Goal: Task Accomplishment & Management: Manage account settings

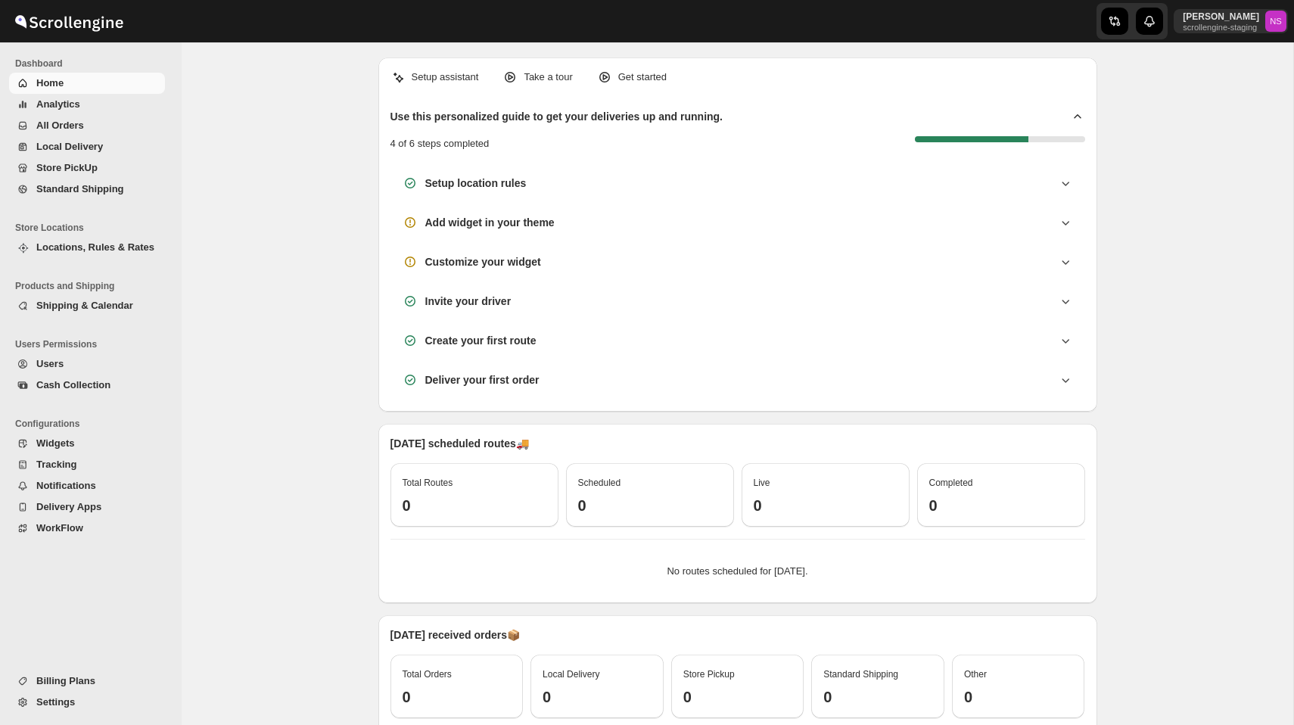
click at [110, 247] on span "Locations, Rules & Rates" at bounding box center [95, 246] width 118 height 11
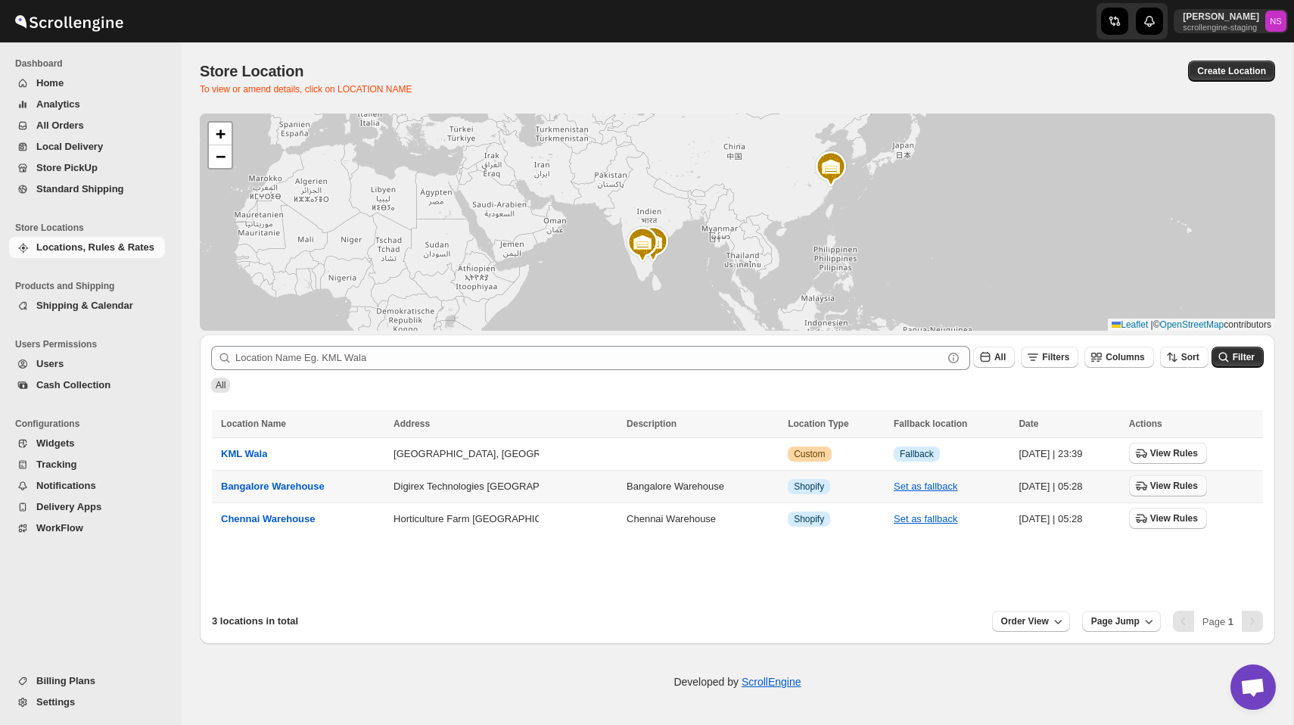
click at [1185, 479] on button "View Rules" at bounding box center [1168, 485] width 78 height 21
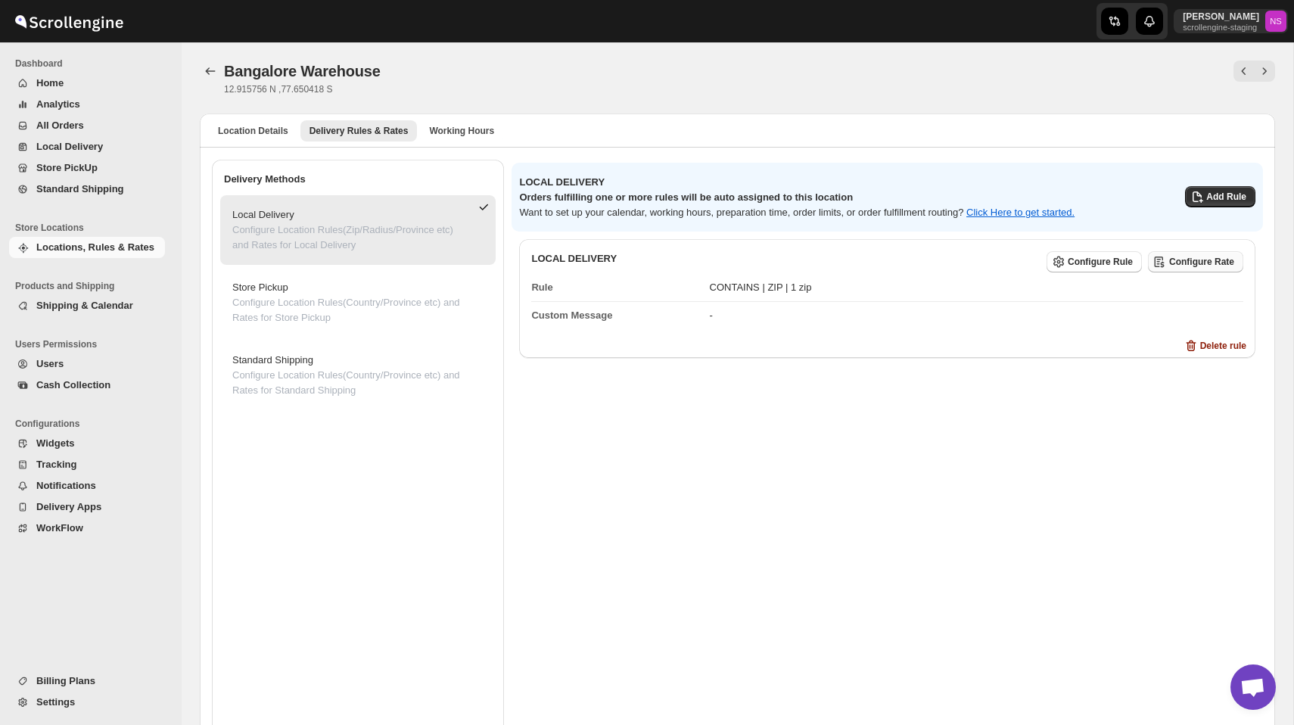
click at [1203, 262] on span "Configure Rate" at bounding box center [1201, 262] width 65 height 12
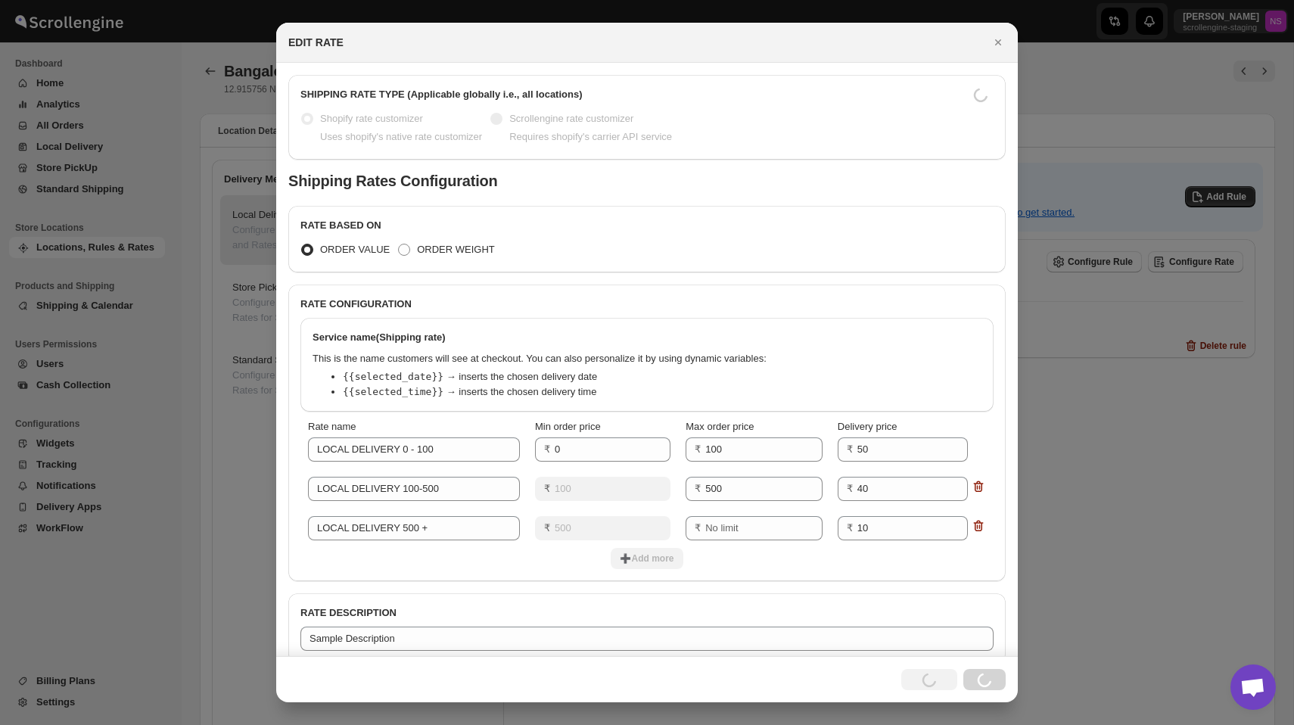
radio input "false"
radio input "true"
click at [1010, 38] on div "EDIT RATE" at bounding box center [646, 43] width 741 height 40
click at [1002, 38] on icon "Close" at bounding box center [997, 42] width 15 height 15
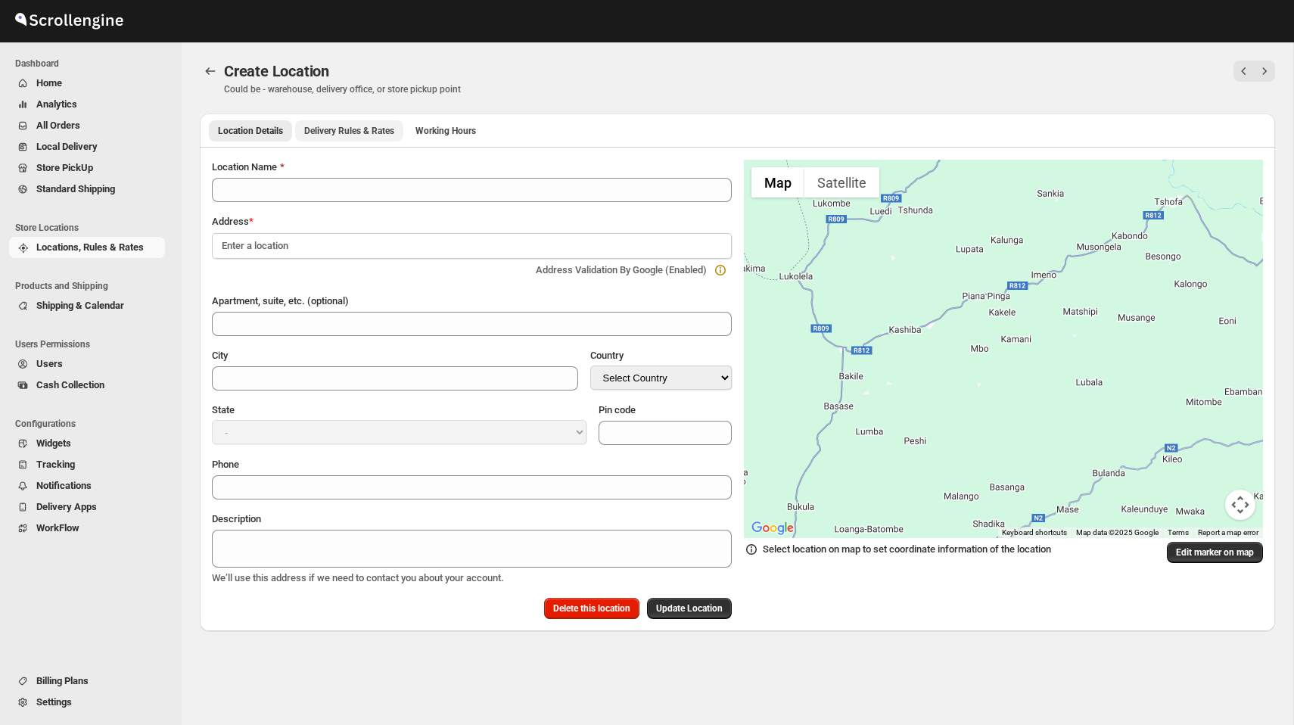
type input "Bangalore Warehouse"
type input "[GEOGRAPHIC_DATA]"
select select "IN"
type input "560102"
select select "[GEOGRAPHIC_DATA]"
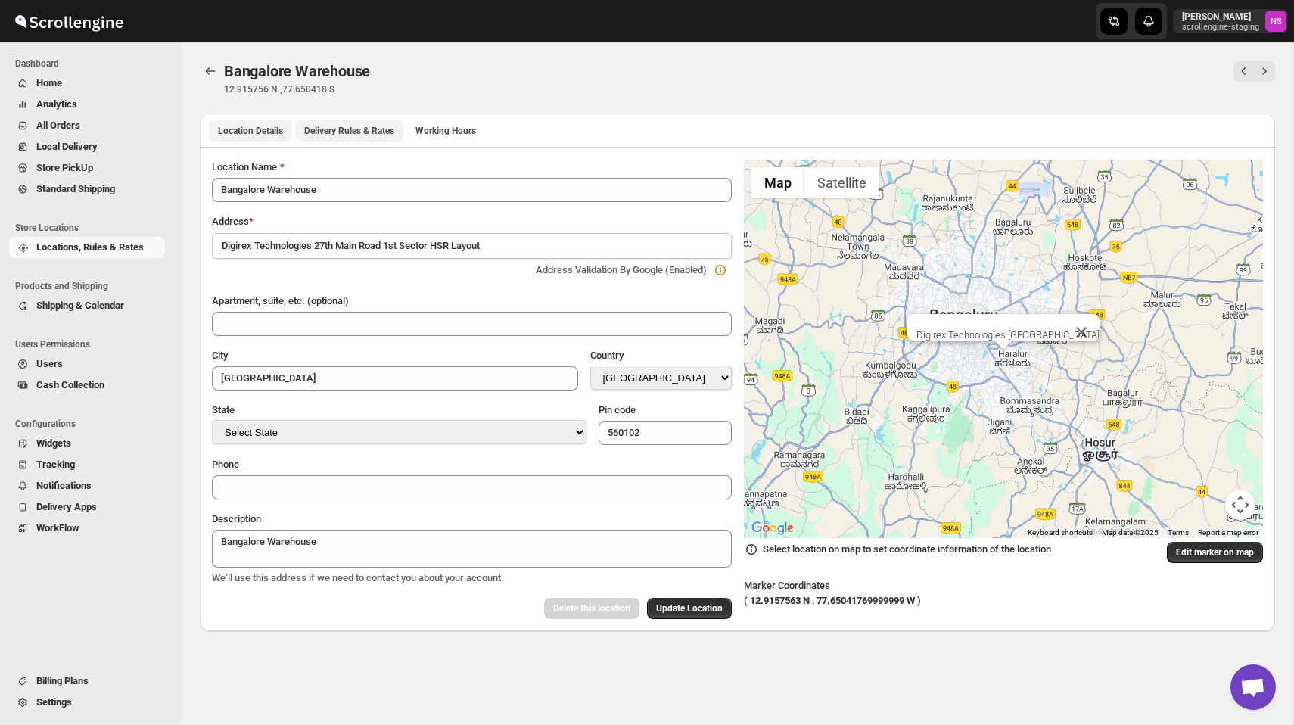
click at [382, 130] on span "Delivery Rules & Rates" at bounding box center [349, 131] width 90 height 12
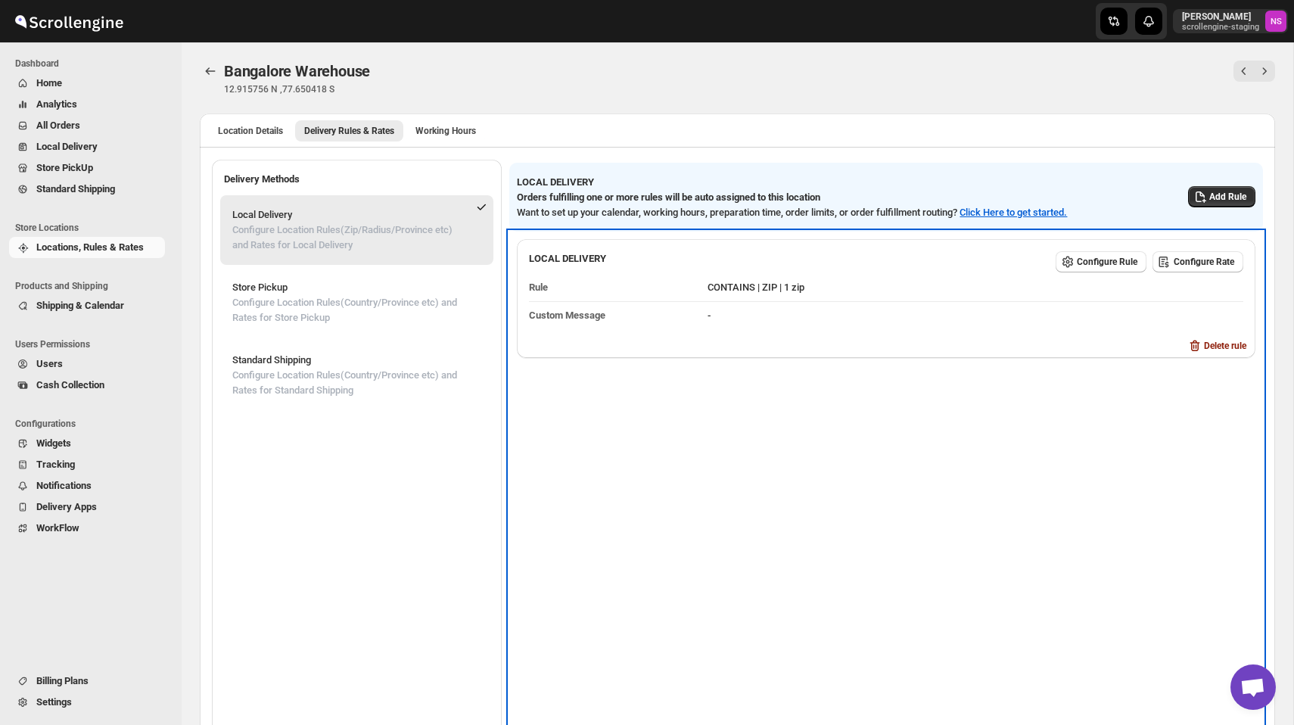
click at [1186, 274] on dd "CONTAINS | ZIP | 1 zip" at bounding box center [975, 287] width 536 height 27
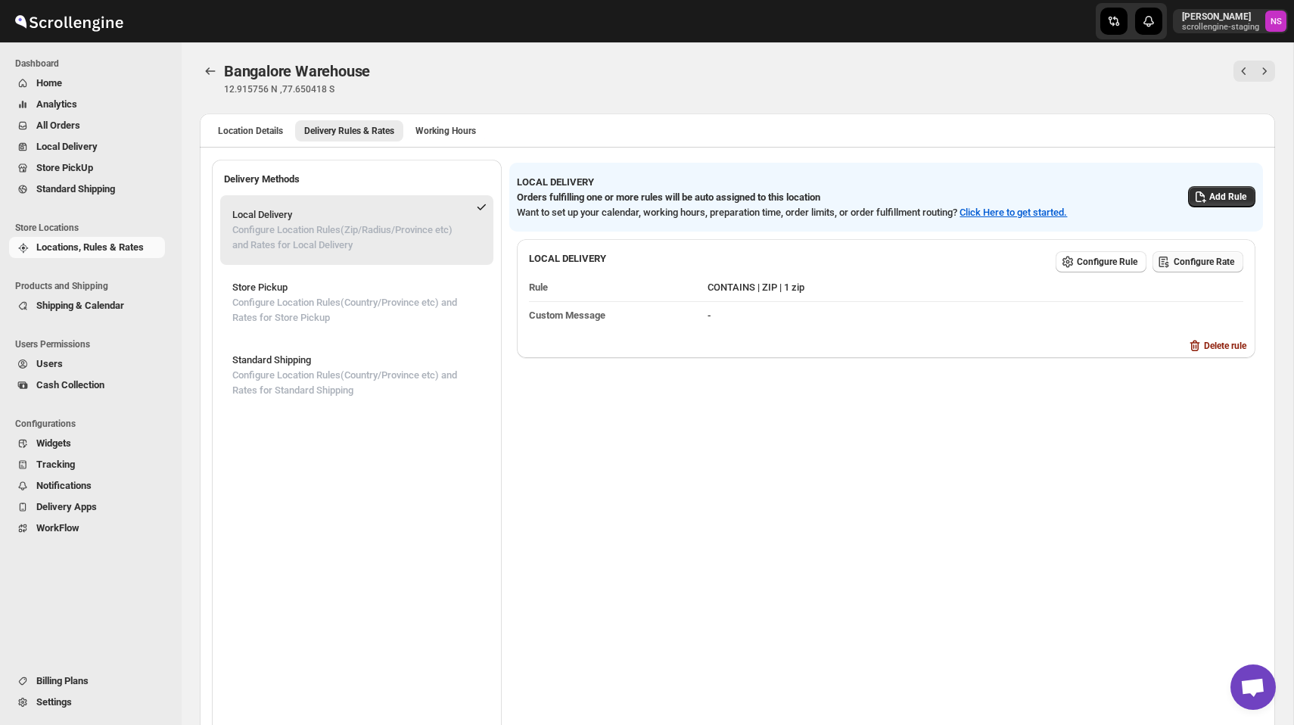
click at [1188, 265] on span "Configure Rate" at bounding box center [1203, 262] width 61 height 12
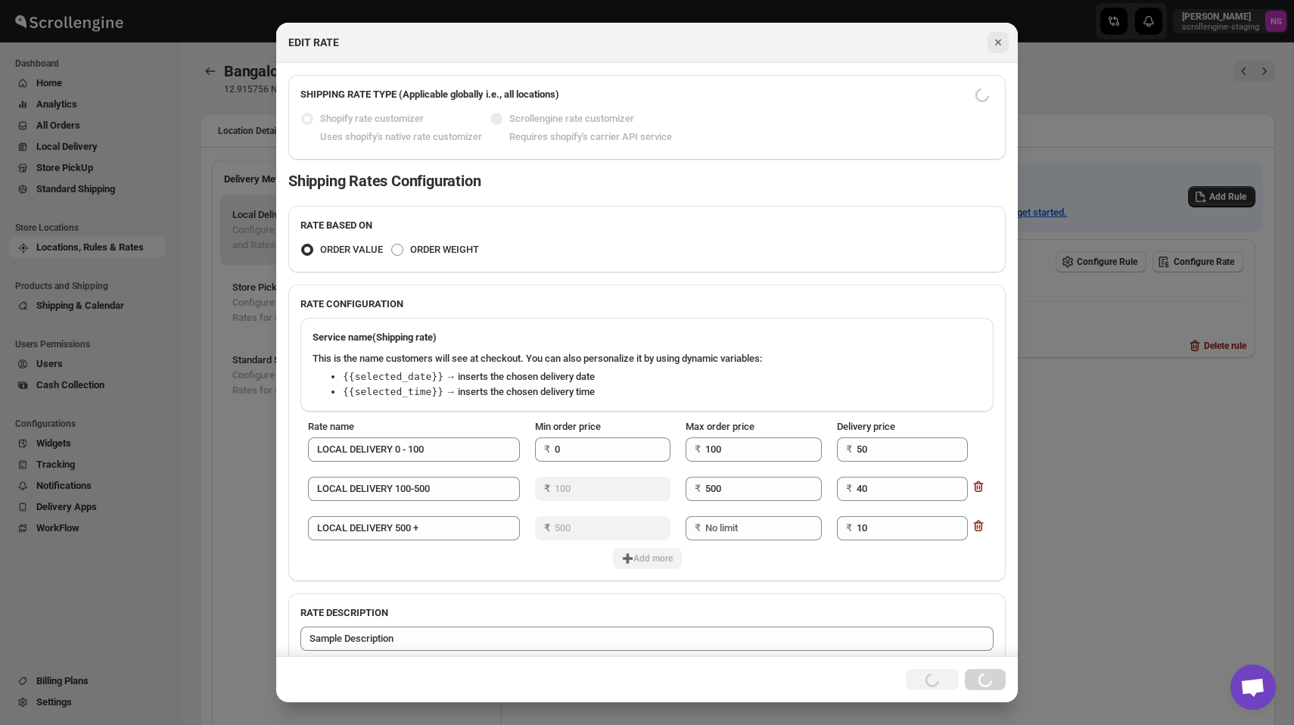
click at [993, 45] on icon "Close" at bounding box center [997, 42] width 15 height 15
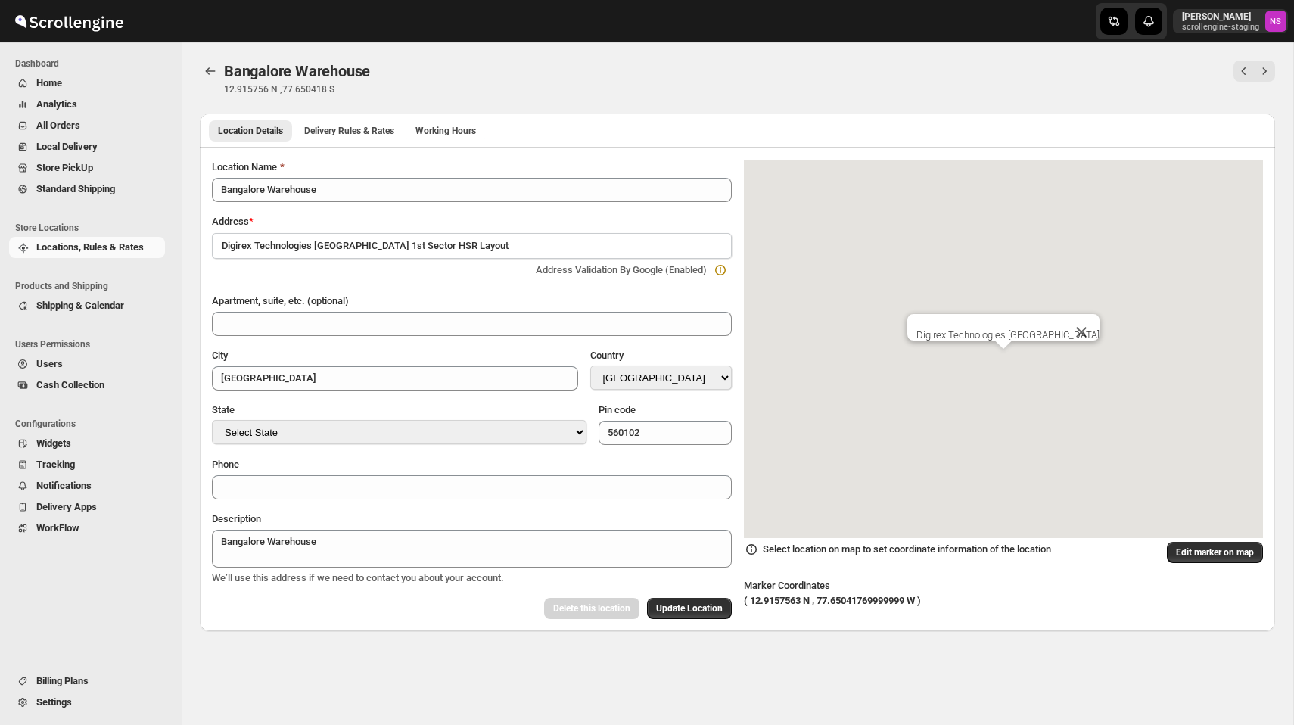
select select "IN"
select select "[GEOGRAPHIC_DATA]"
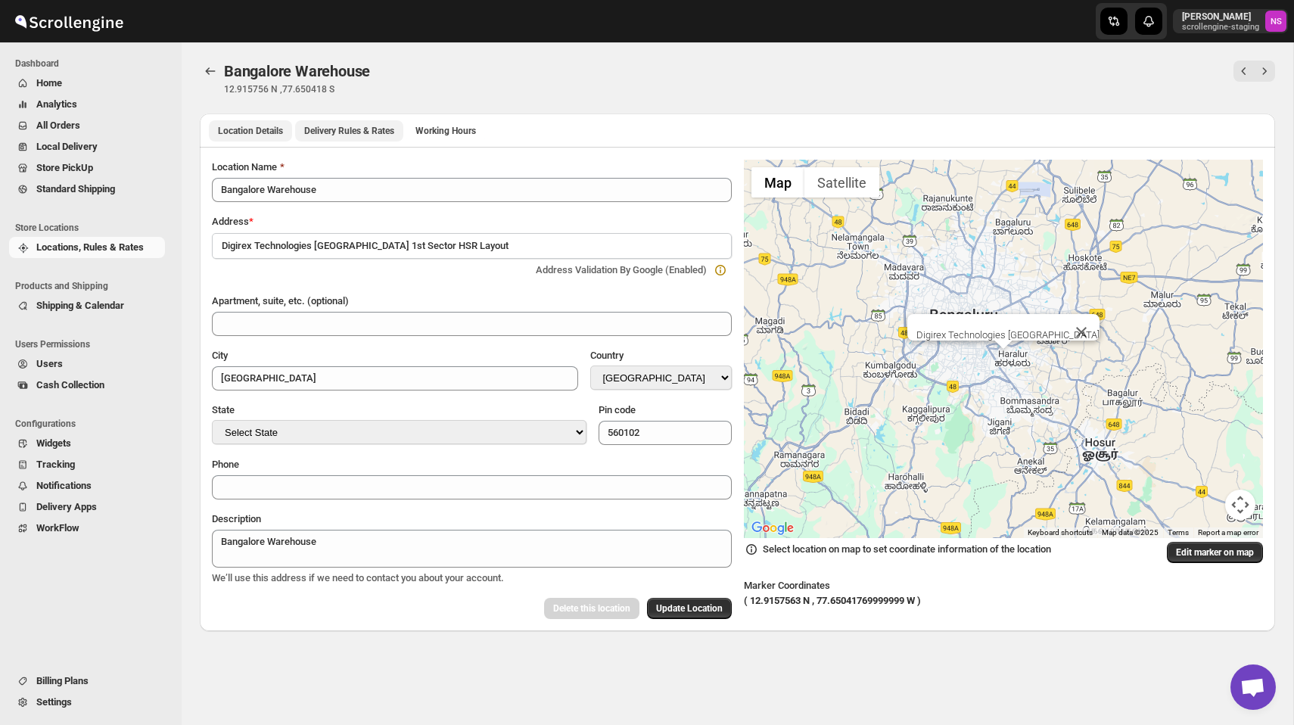
click at [359, 136] on span "Delivery Rules & Rates" at bounding box center [349, 131] width 90 height 12
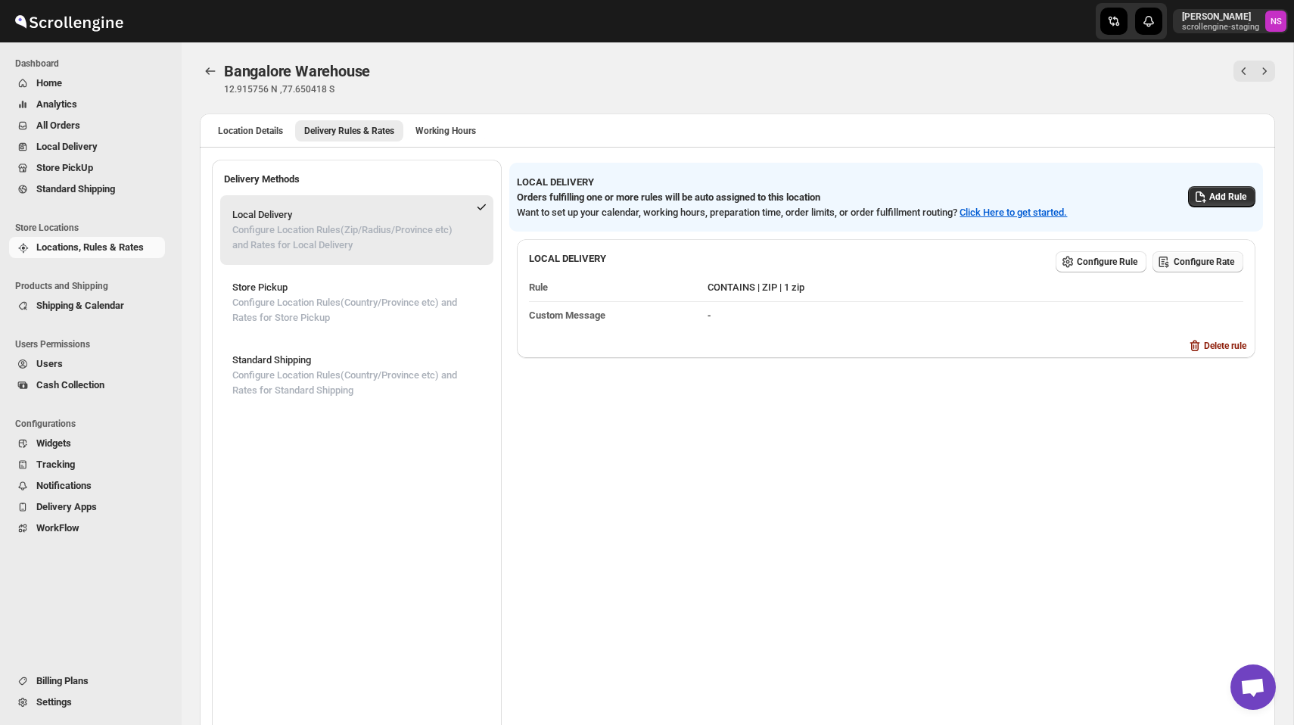
click at [1194, 259] on span "Configure Rate" at bounding box center [1203, 262] width 61 height 12
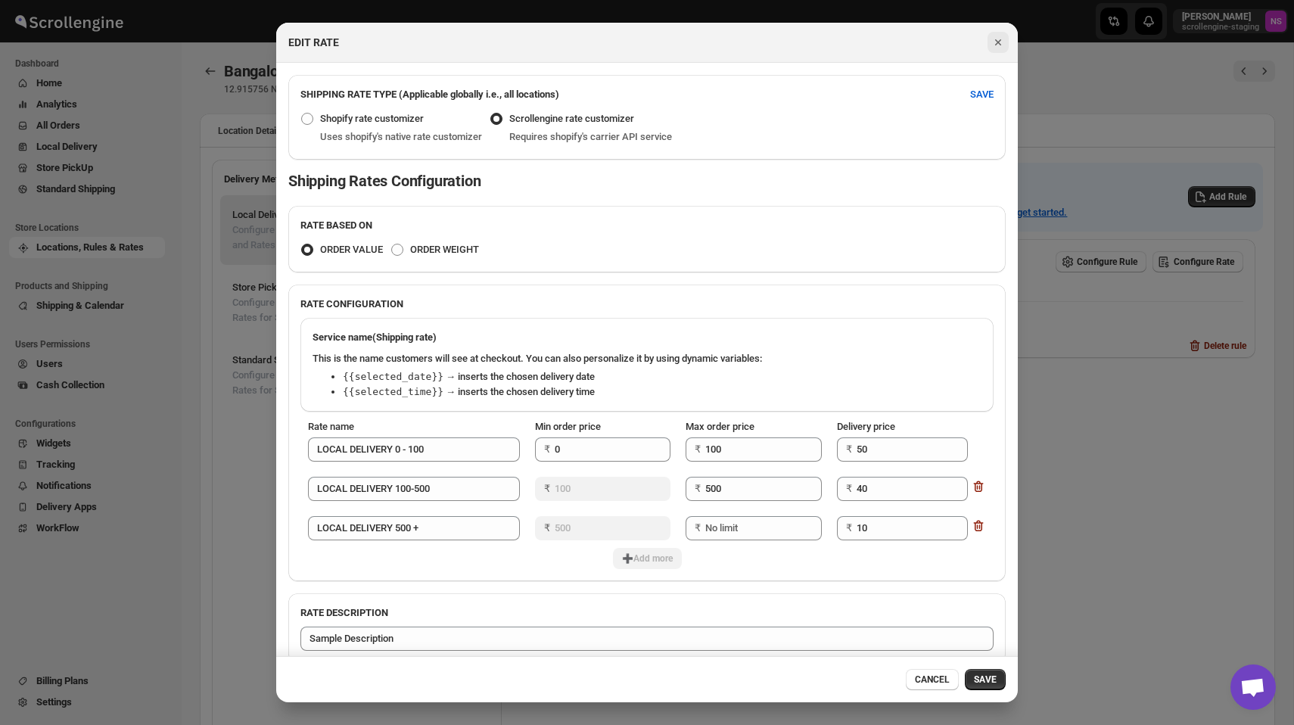
click at [998, 51] on button "Close" at bounding box center [997, 42] width 21 height 21
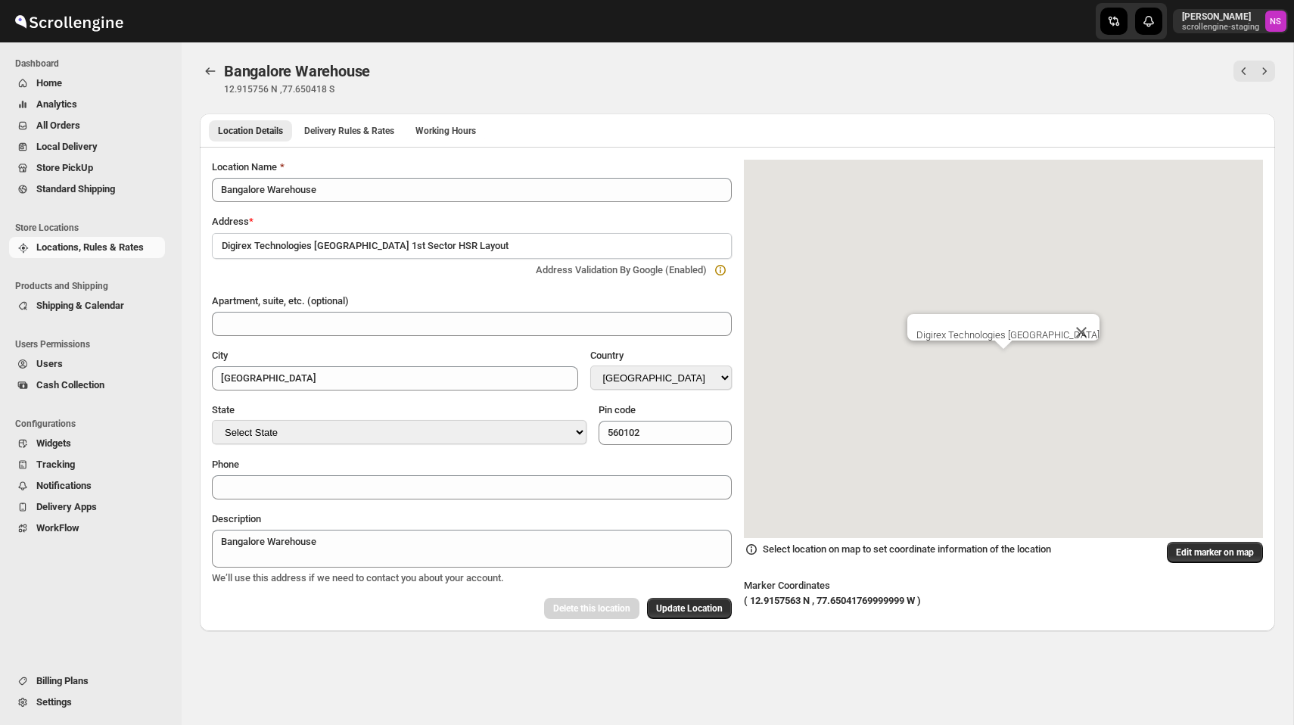
select select "IN"
select select "[GEOGRAPHIC_DATA]"
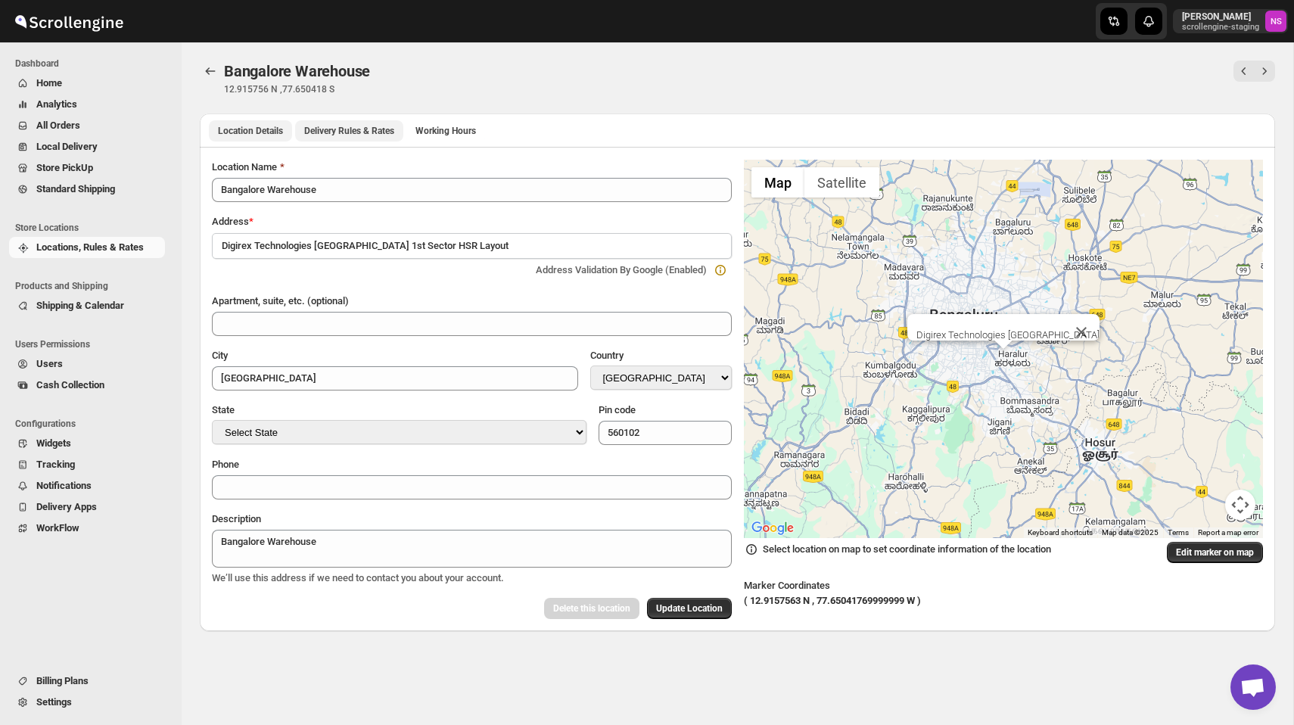
click at [371, 121] on button "Delivery Rules & Rates" at bounding box center [349, 130] width 108 height 21
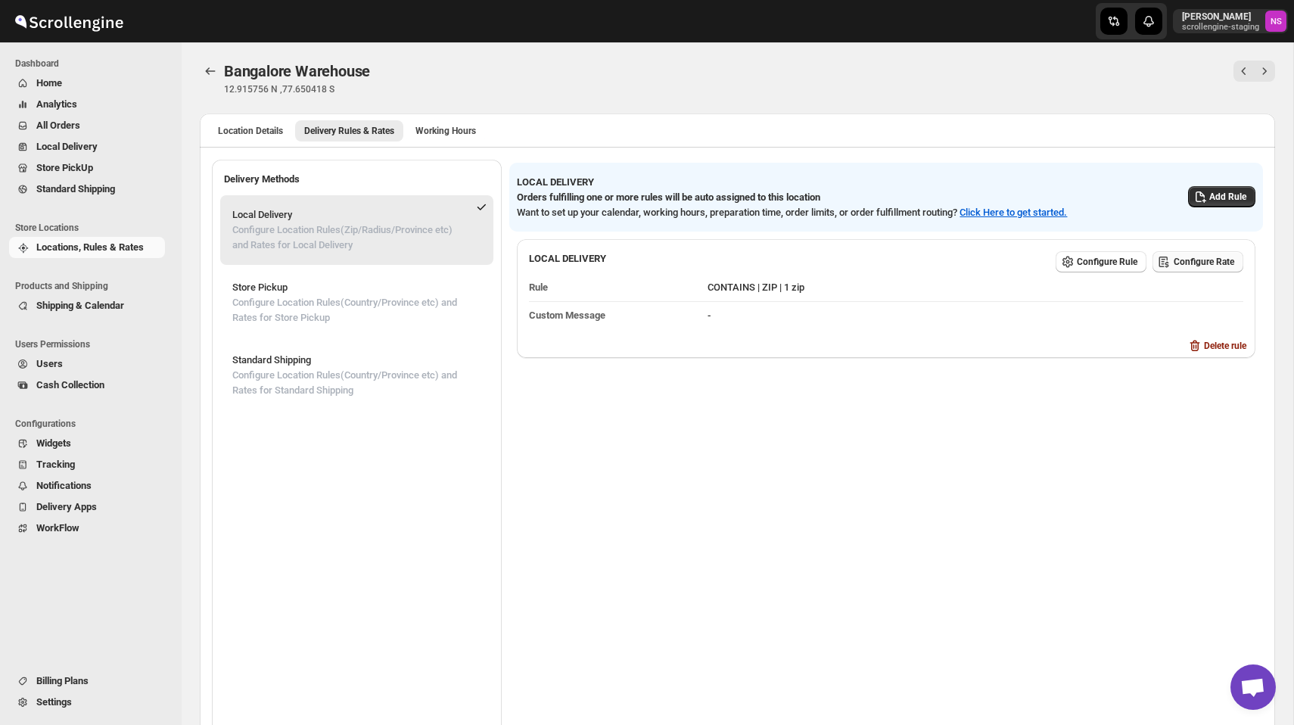
click at [1194, 257] on span "Configure Rate" at bounding box center [1203, 262] width 61 height 12
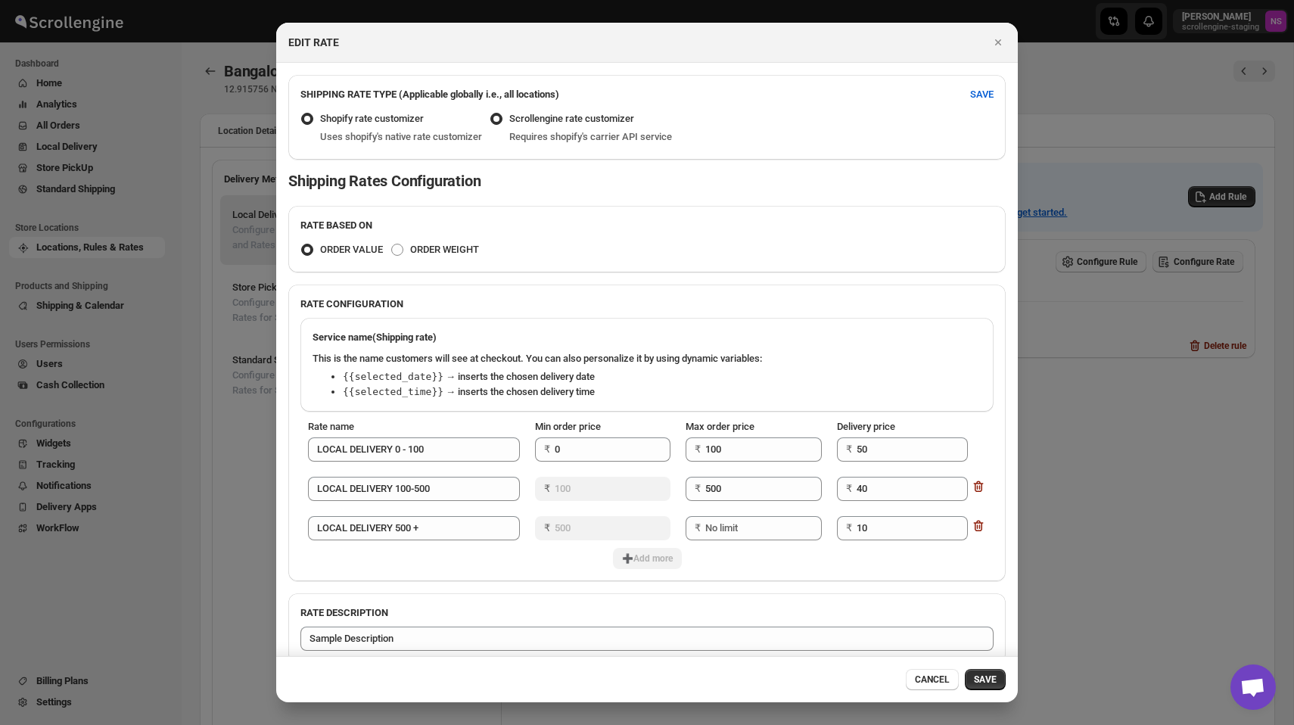
radio input "false"
radio input "true"
click at [999, 42] on icon "Close" at bounding box center [998, 42] width 6 height 6
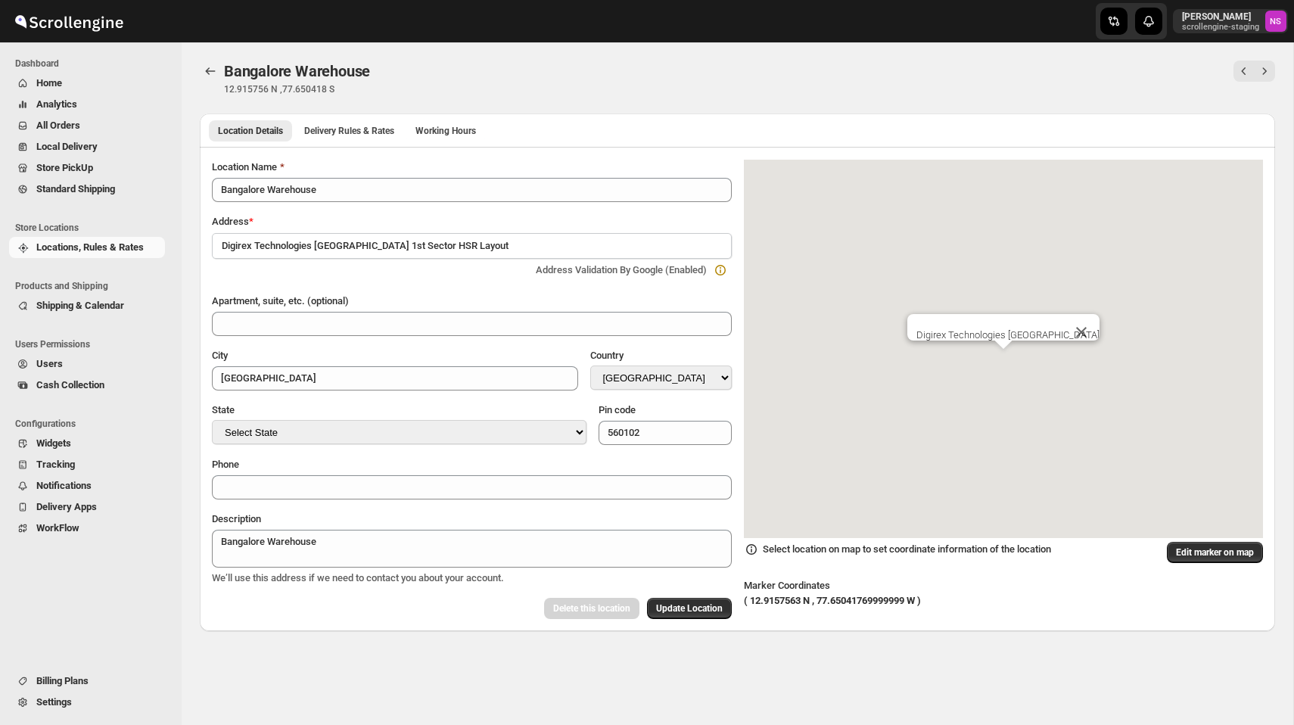
select select "IN"
select select "[GEOGRAPHIC_DATA]"
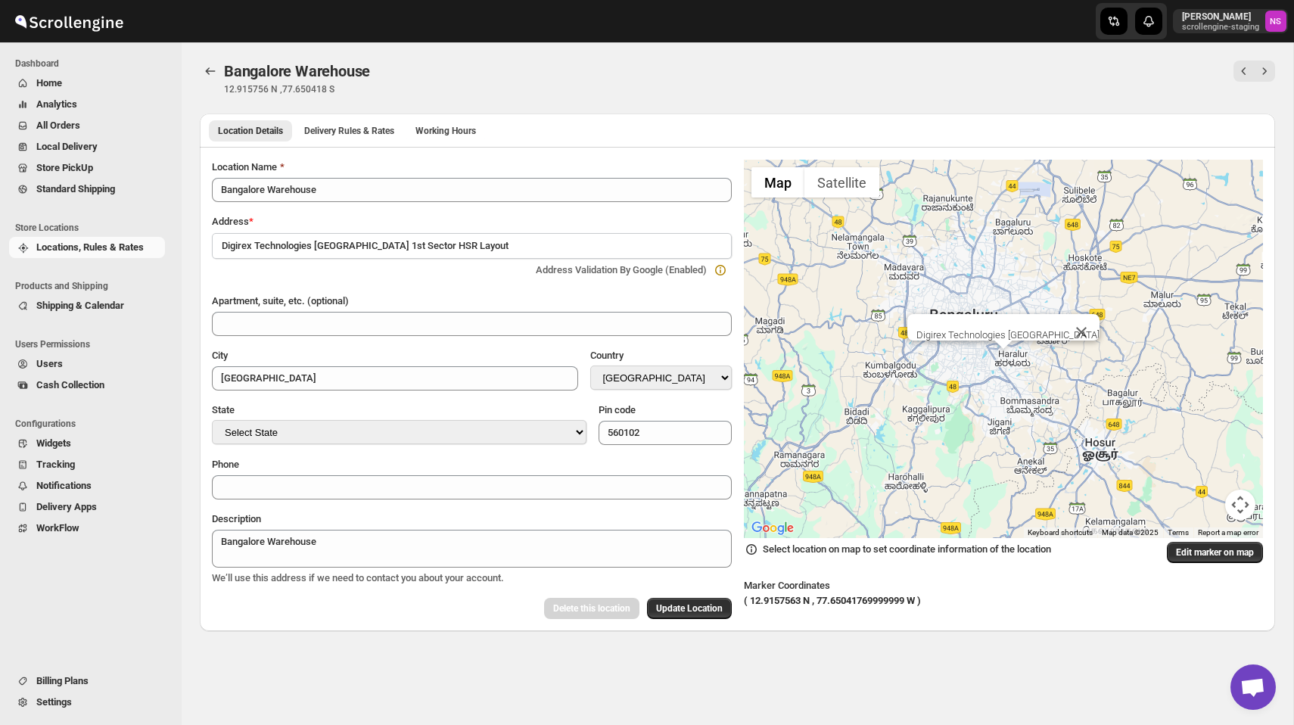
click at [372, 116] on div "Location Details Delivery Rules & Rates Working Hours More views Location Detai…" at bounding box center [737, 129] width 1075 height 33
click at [373, 129] on span "Delivery Rules & Rates" at bounding box center [349, 131] width 90 height 12
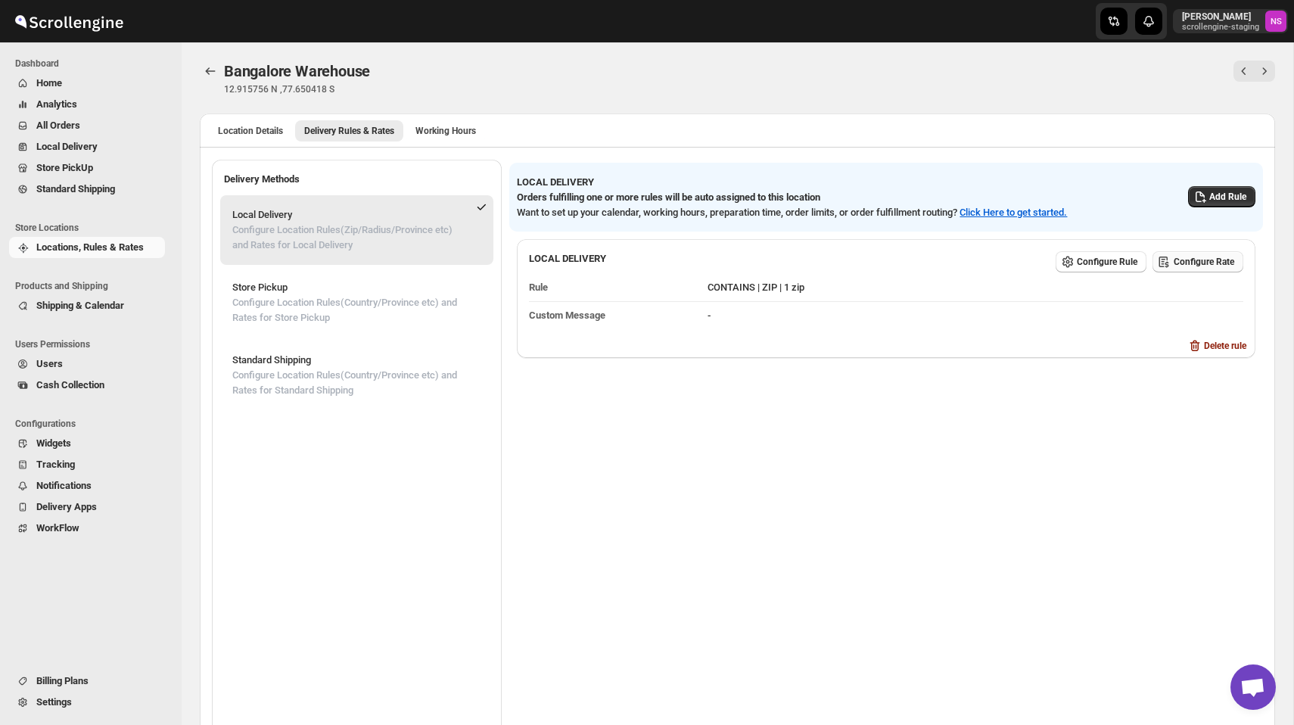
click at [1185, 254] on button "Configure Rate" at bounding box center [1197, 261] width 91 height 21
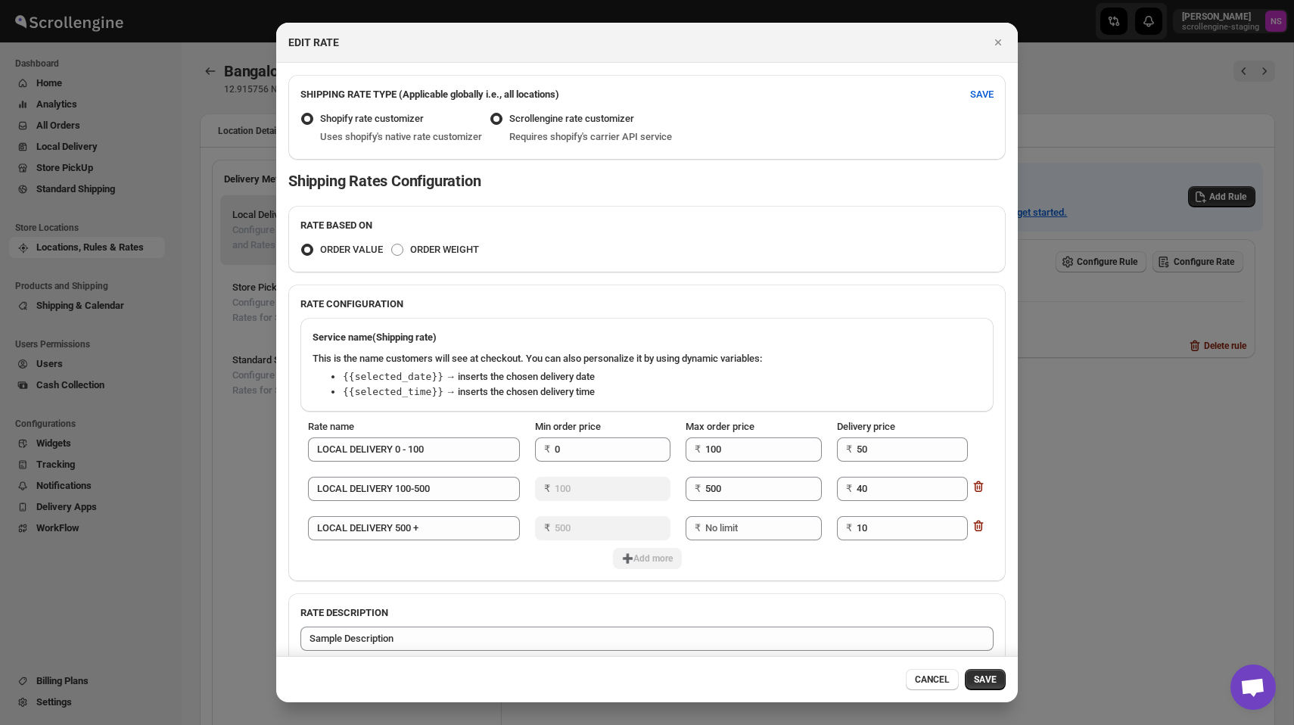
radio input "false"
radio input "true"
click at [996, 39] on icon "Close" at bounding box center [997, 42] width 15 height 15
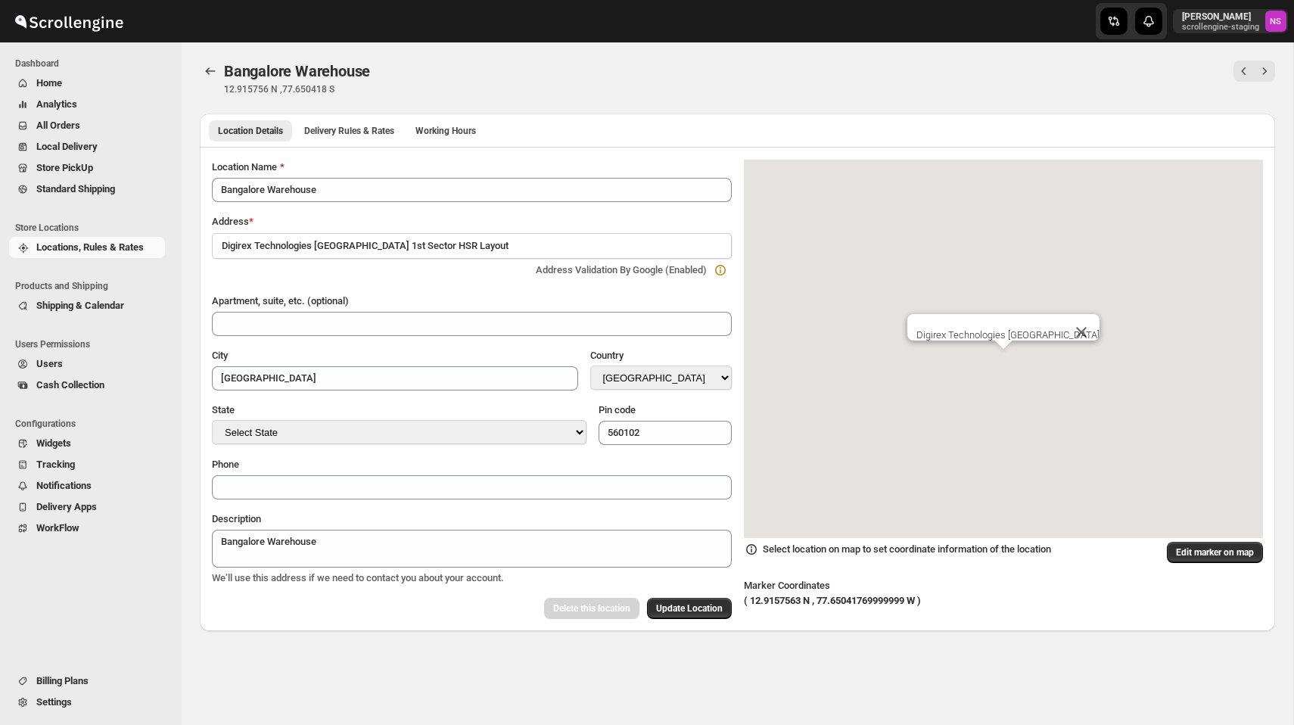
select select "IN"
select select "[GEOGRAPHIC_DATA]"
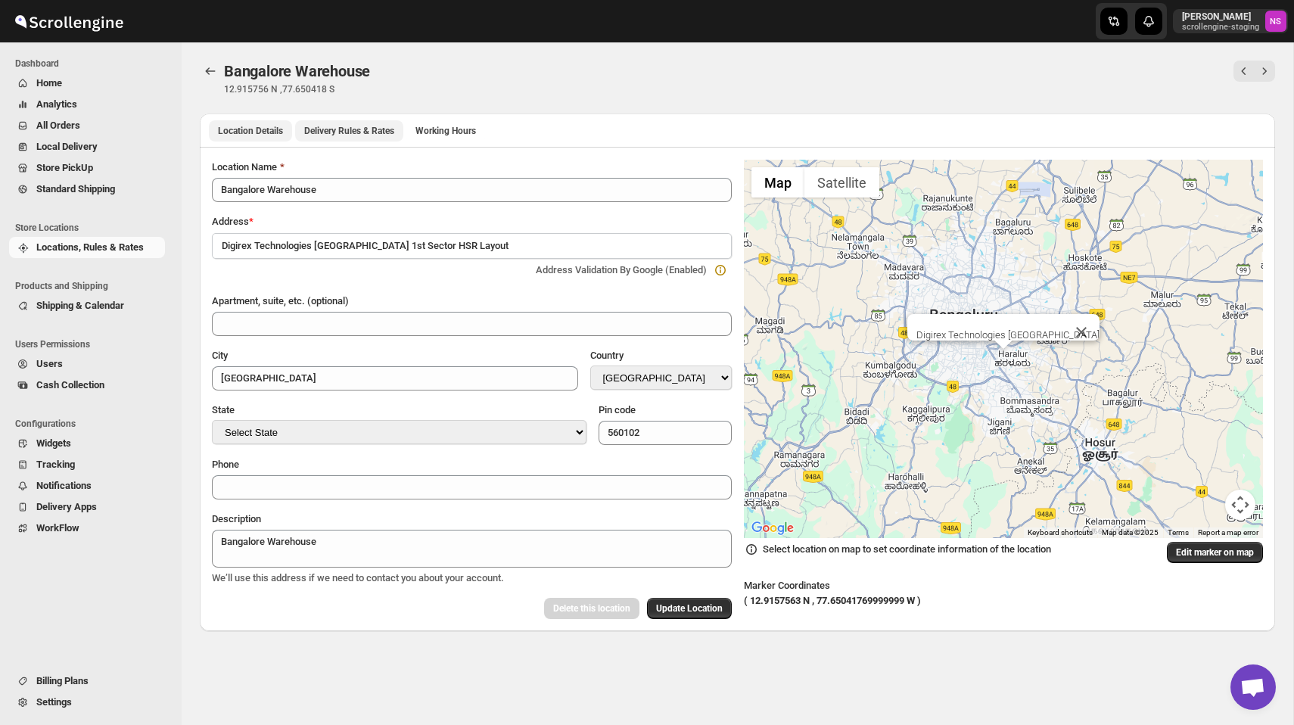
click at [378, 128] on span "Delivery Rules & Rates" at bounding box center [349, 131] width 90 height 12
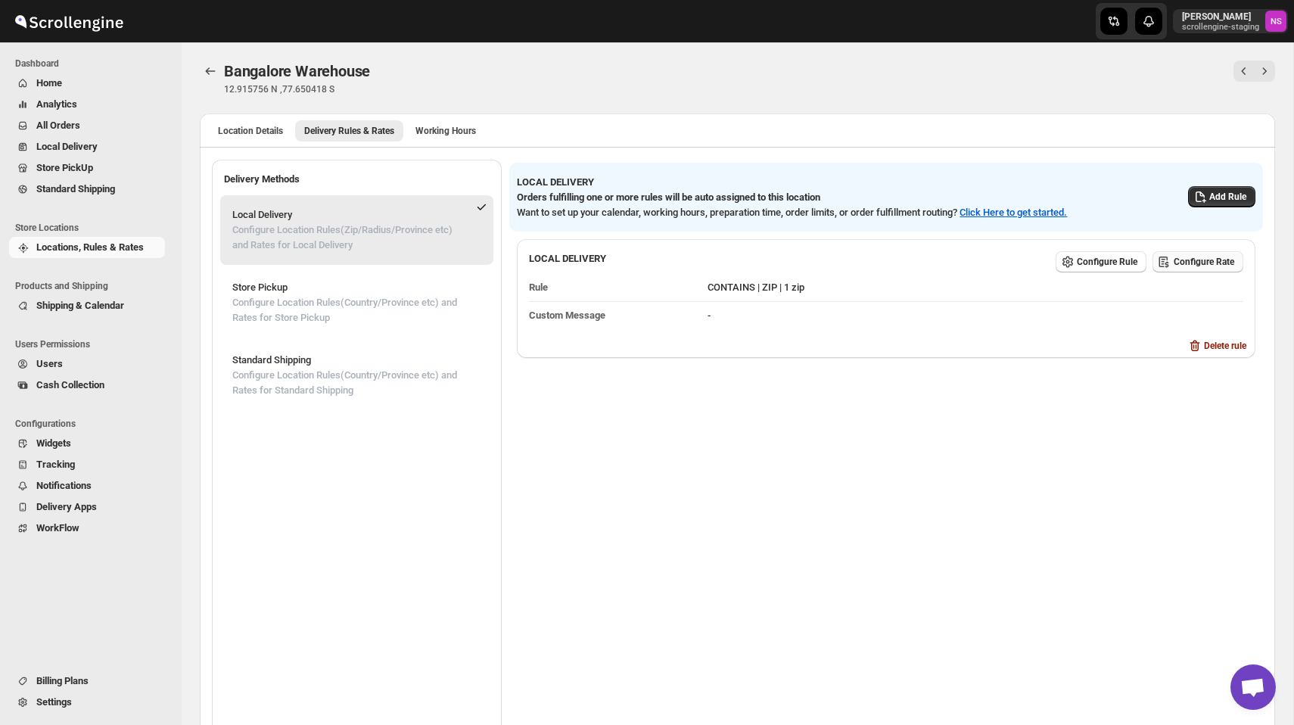
click at [1186, 251] on button "Configure Rate" at bounding box center [1197, 261] width 91 height 21
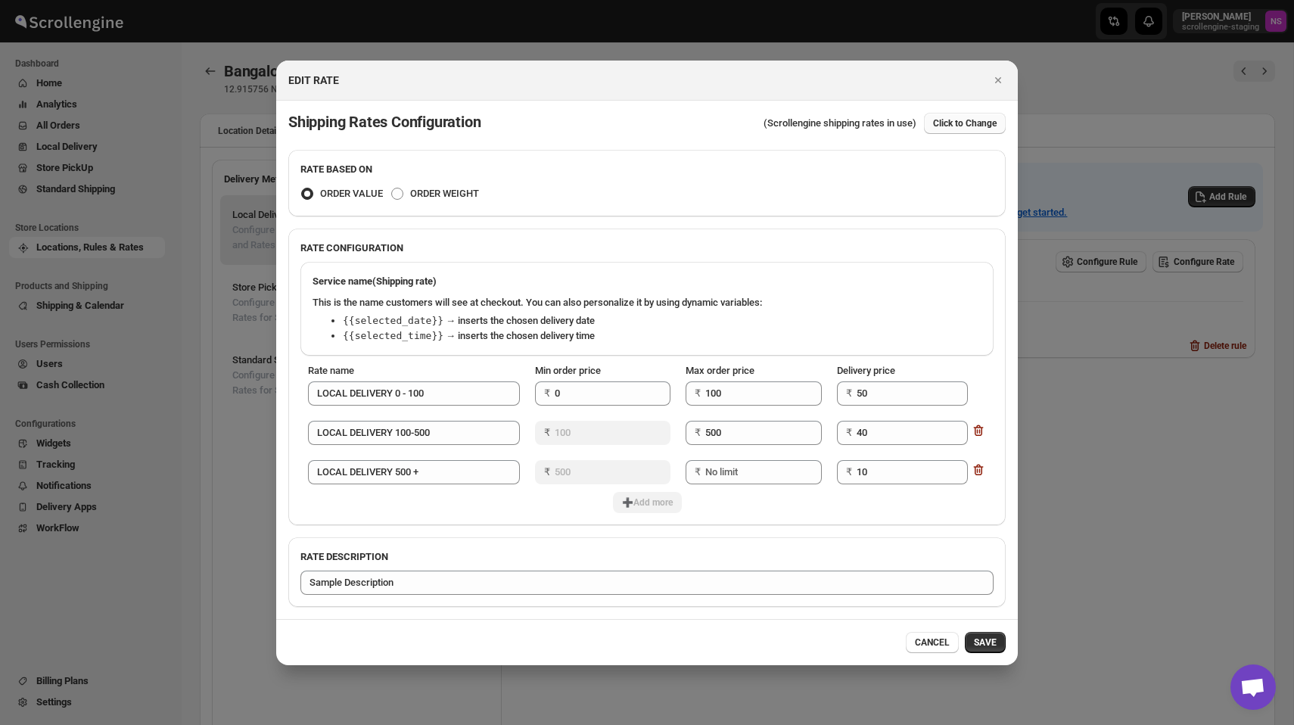
click at [980, 123] on span "Click to Change" at bounding box center [965, 123] width 64 height 12
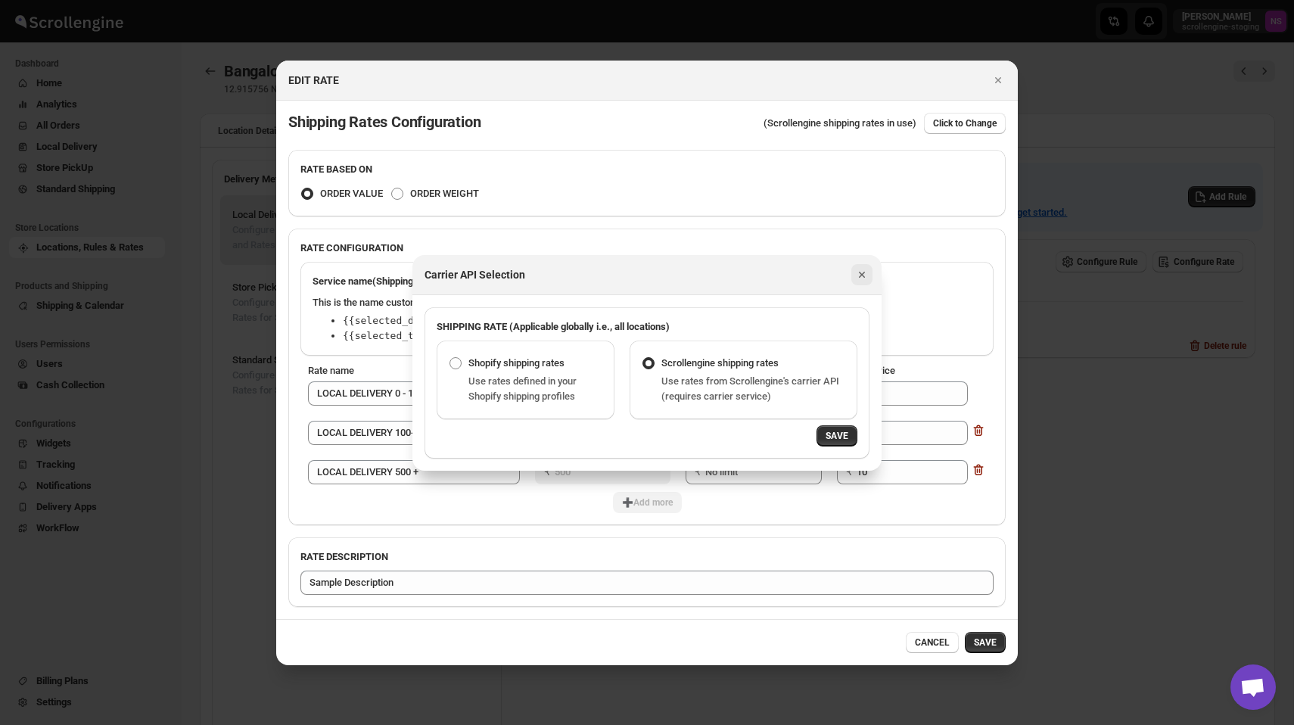
click at [859, 269] on icon "Close" at bounding box center [861, 274] width 15 height 15
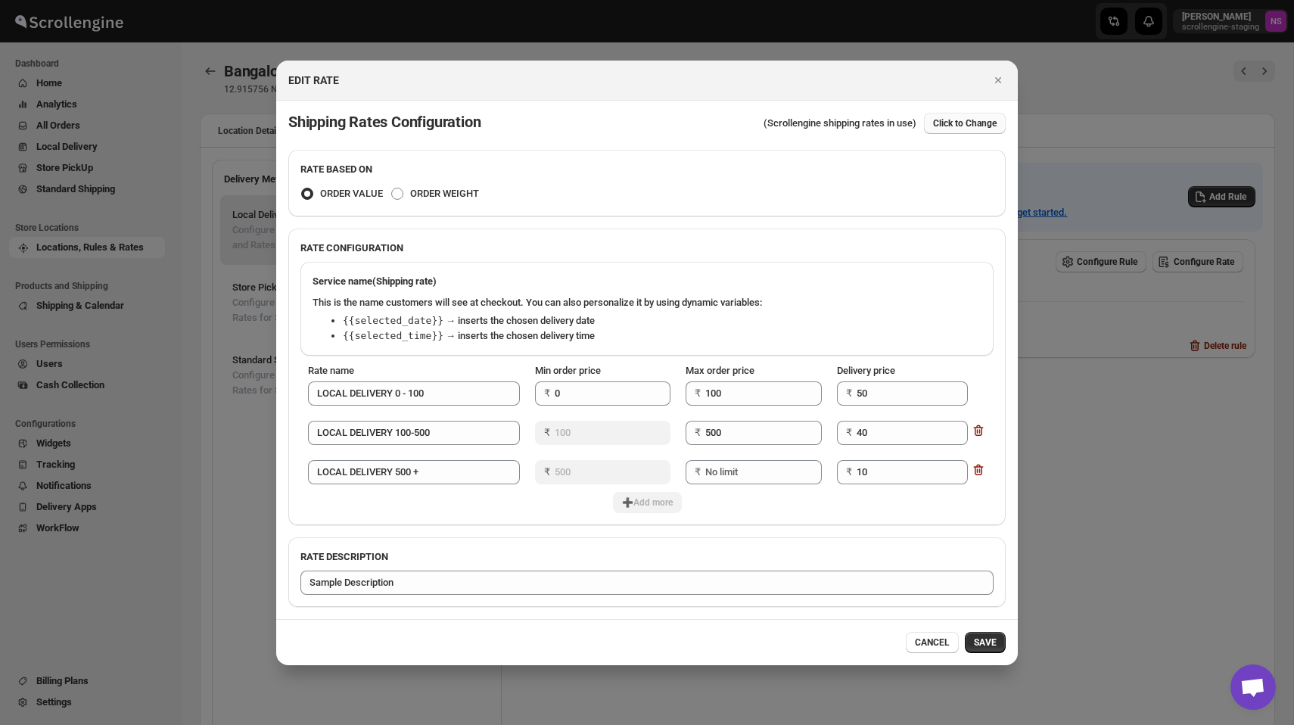
click at [953, 123] on span "Click to Change" at bounding box center [965, 123] width 64 height 12
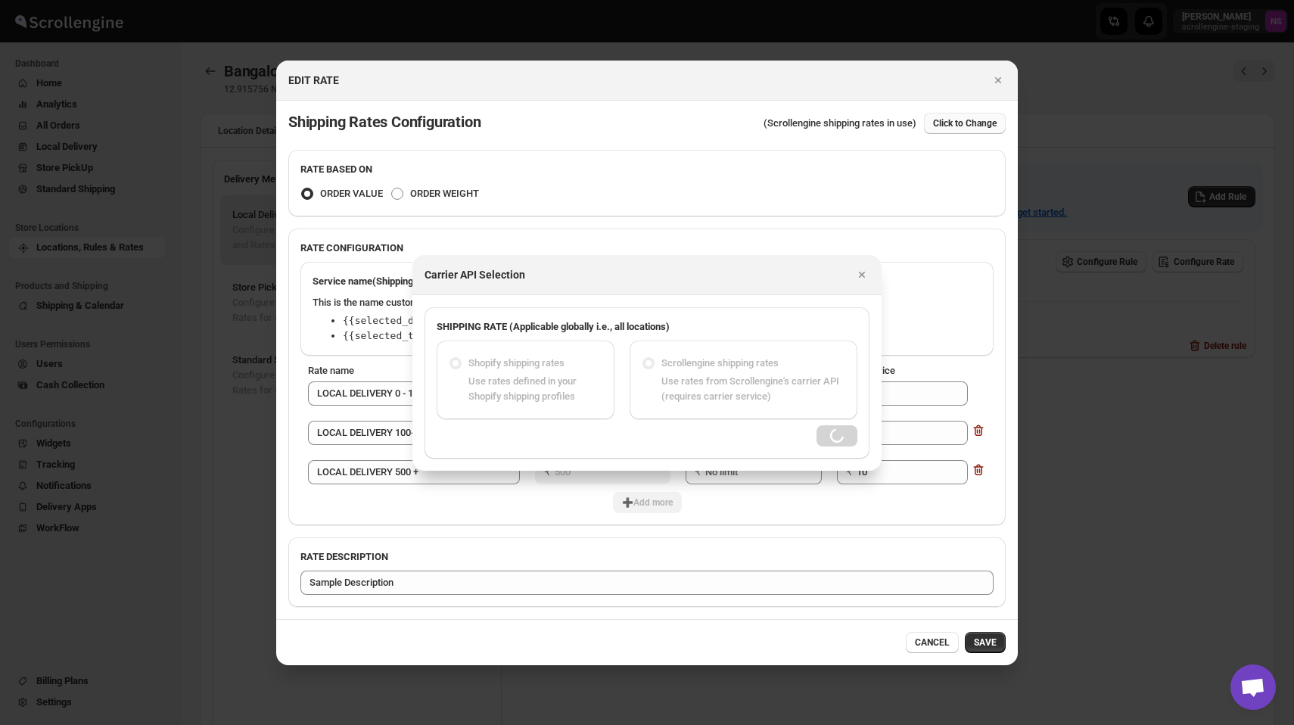
radio input "false"
radio input "true"
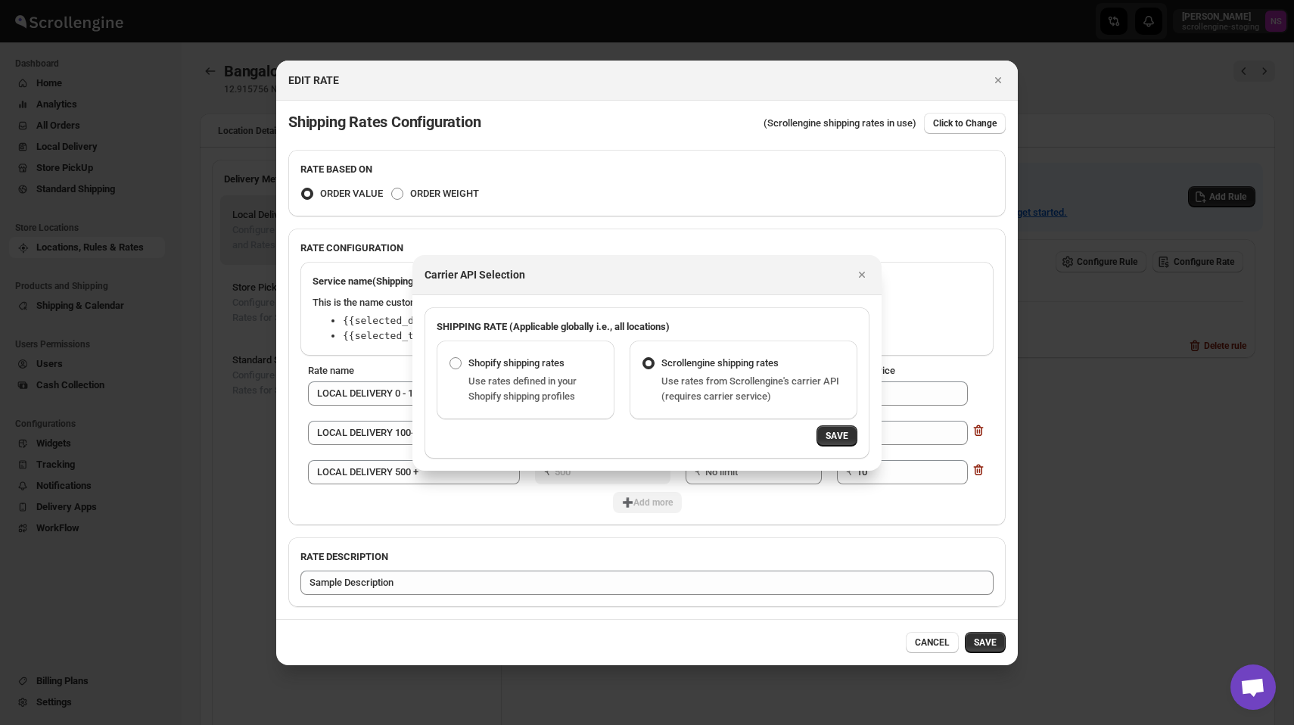
click at [784, 272] on div "Carrier API Selection" at bounding box center [633, 274] width 418 height 15
click at [776, 307] on div "SHIPPING RATE (Applicable globally i.e., all locations)" at bounding box center [646, 320] width 445 height 27
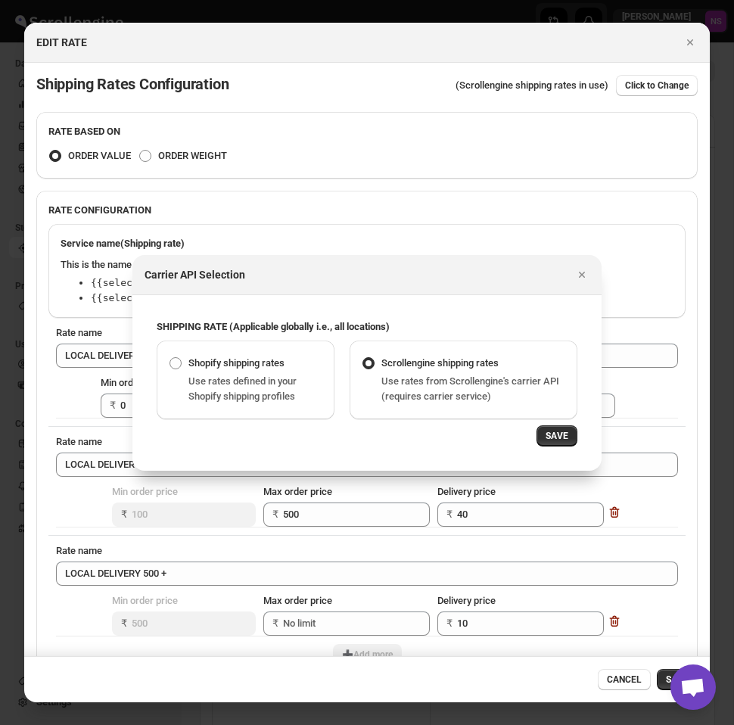
click at [522, 290] on div "Carrier API Selection" at bounding box center [366, 275] width 469 height 40
click at [311, 379] on div "Use rates defined in your Shopify shipping profiles" at bounding box center [255, 389] width 134 height 30
radio input "true"
radio input "false"
click at [412, 369] on span "Scrollengine shipping rates" at bounding box center [439, 363] width 117 height 15
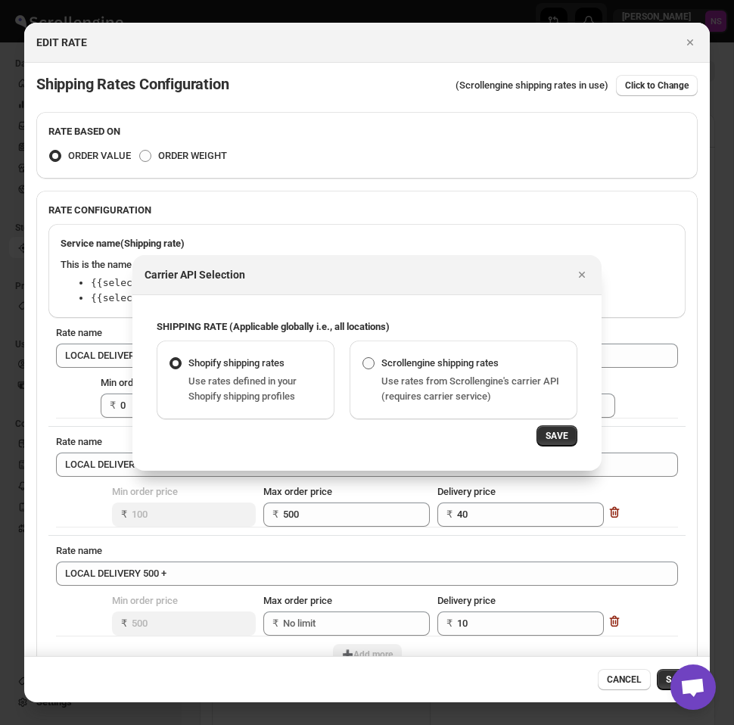
click at [363, 358] on input "Scrollengine shipping rates" at bounding box center [362, 357] width 1 height 1
radio input "false"
radio input "true"
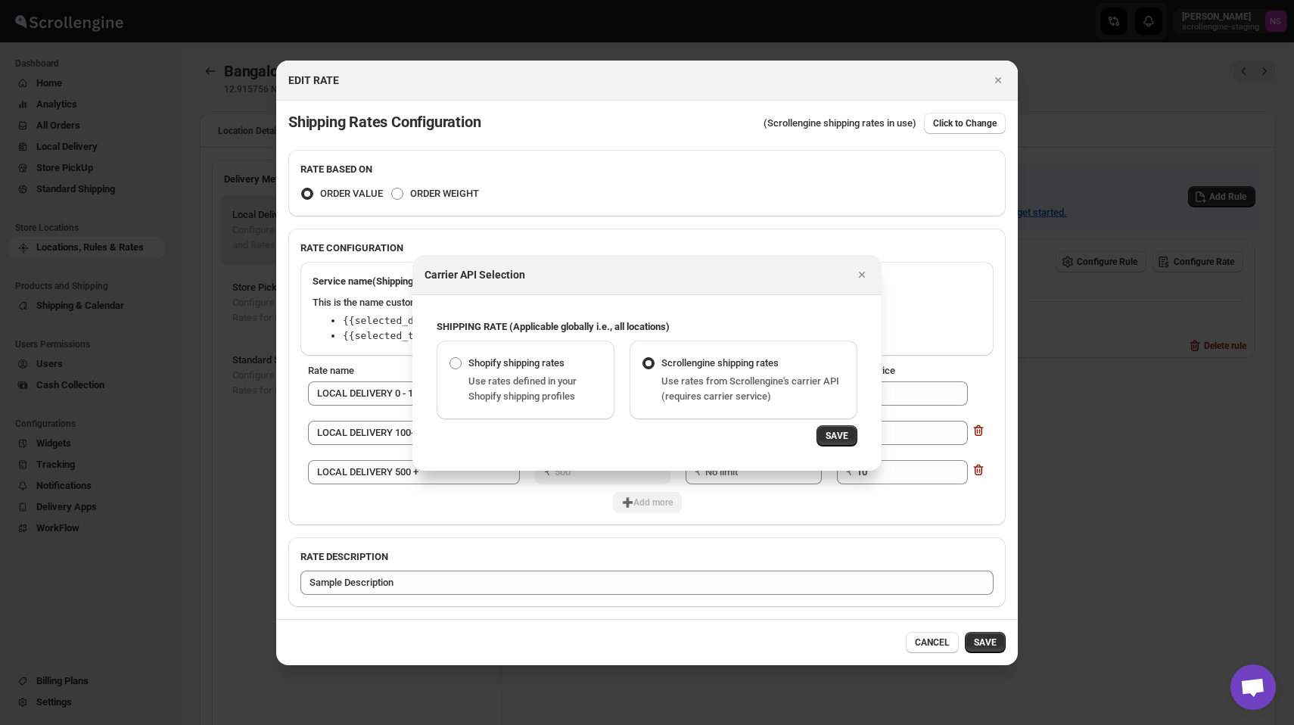
click at [514, 379] on span "Use rates defined in your Shopify shipping profiles" at bounding box center [522, 388] width 108 height 26
radio input "true"
radio input "false"
click at [685, 400] on span "Use rates from Scrollengine's carrier API (requires carrier service)" at bounding box center [750, 388] width 178 height 26
radio input "false"
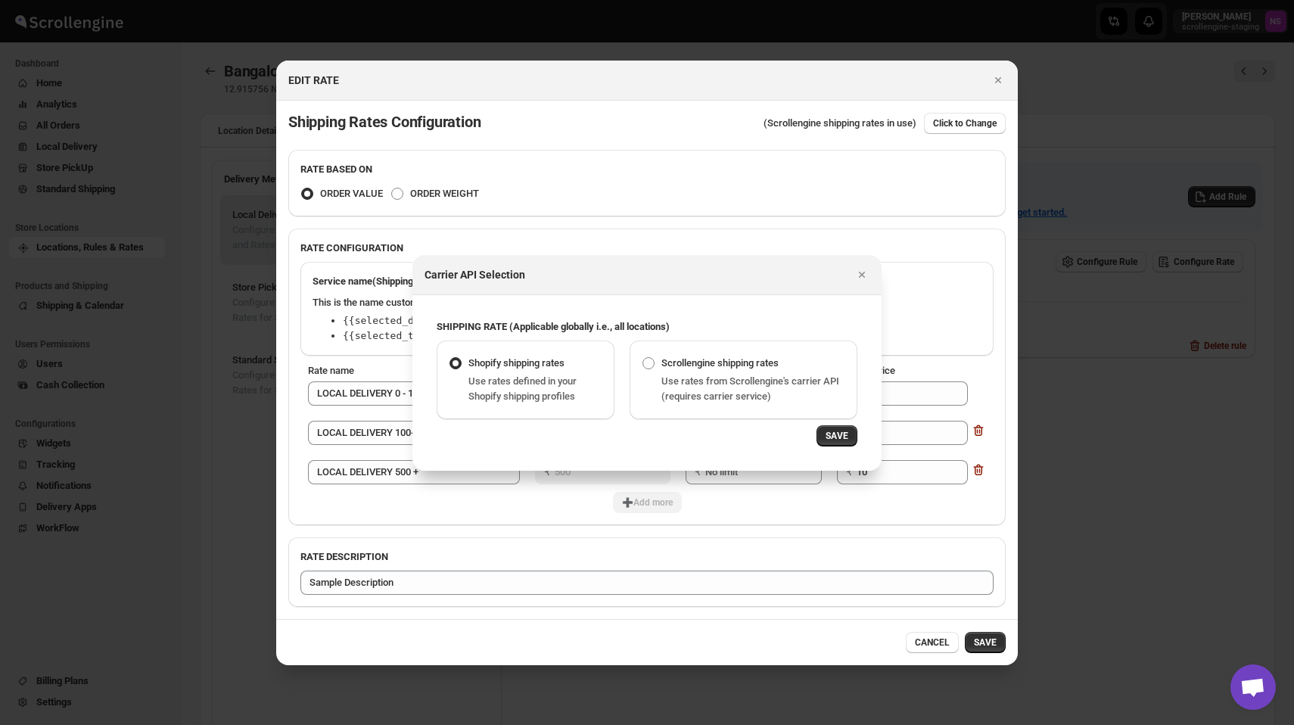
radio input "true"
click at [533, 367] on span "Shopify shipping rates" at bounding box center [516, 362] width 96 height 11
click at [450, 358] on input "Shopify shipping rates" at bounding box center [449, 357] width 1 height 1
radio input "true"
radio input "false"
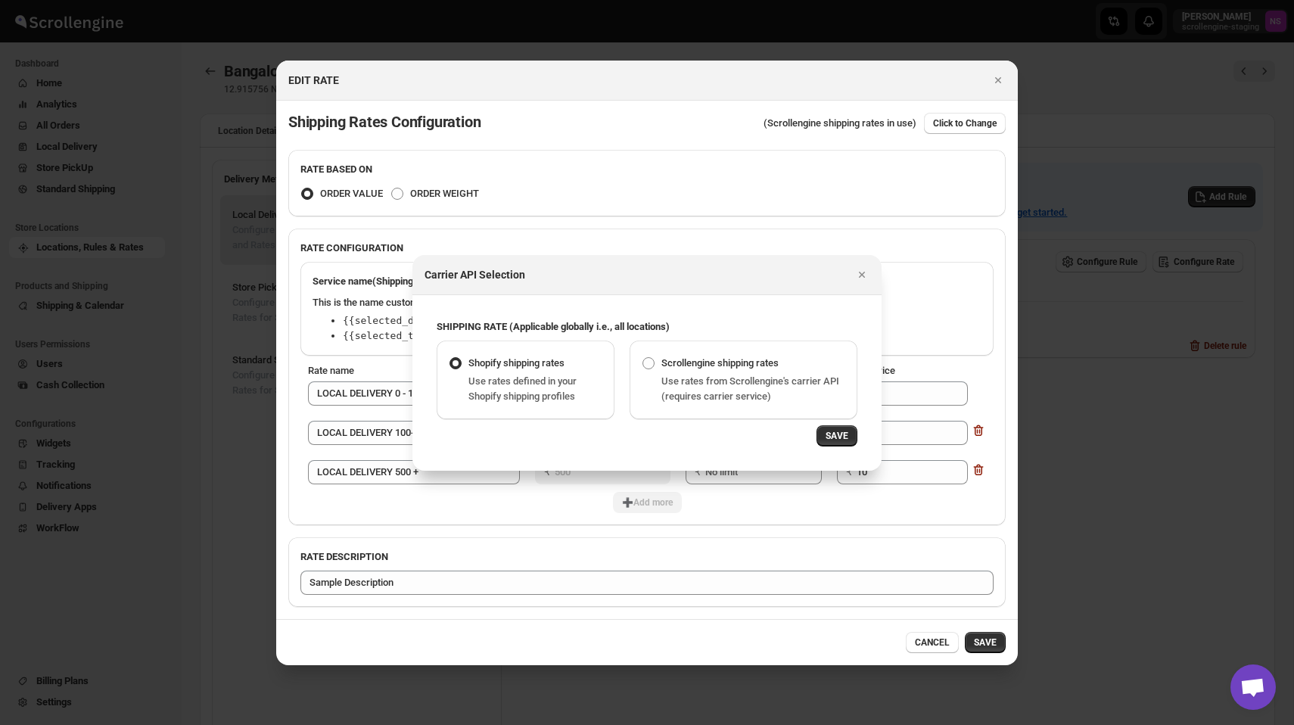
click at [680, 382] on span "Use rates from Scrollengine's carrier API (requires carrier service)" at bounding box center [750, 388] width 178 height 26
radio input "false"
radio input "true"
click at [562, 372] on label "Shopify shipping rates" at bounding box center [507, 363] width 116 height 21
click at [450, 358] on input "Shopify shipping rates" at bounding box center [449, 357] width 1 height 1
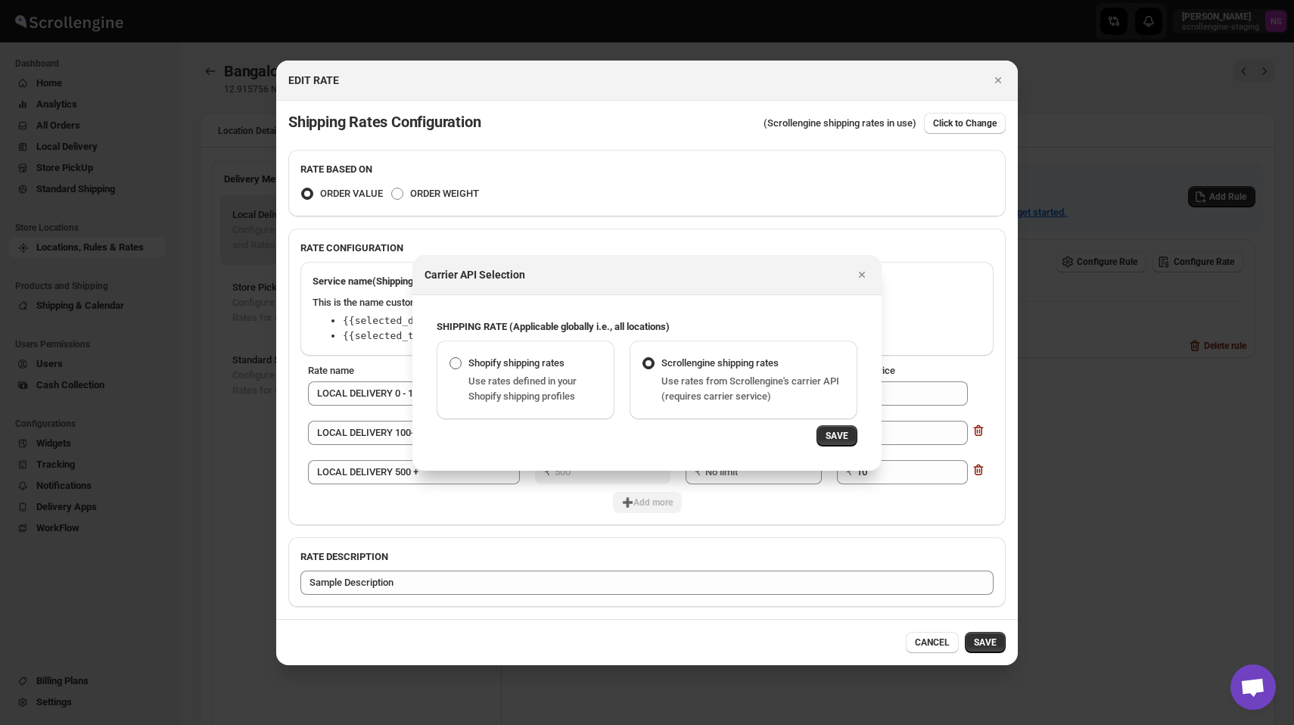
radio input "true"
radio input "false"
